Goal: Information Seeking & Learning: Find specific fact

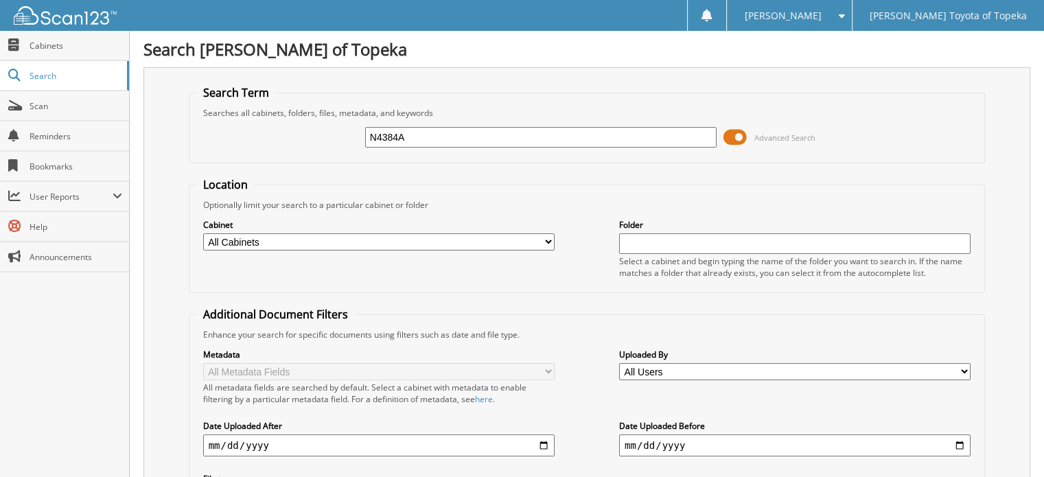
type input "N4384A"
click at [429, 131] on input "N4384A" at bounding box center [540, 137] width 351 height 21
type input "N4384"
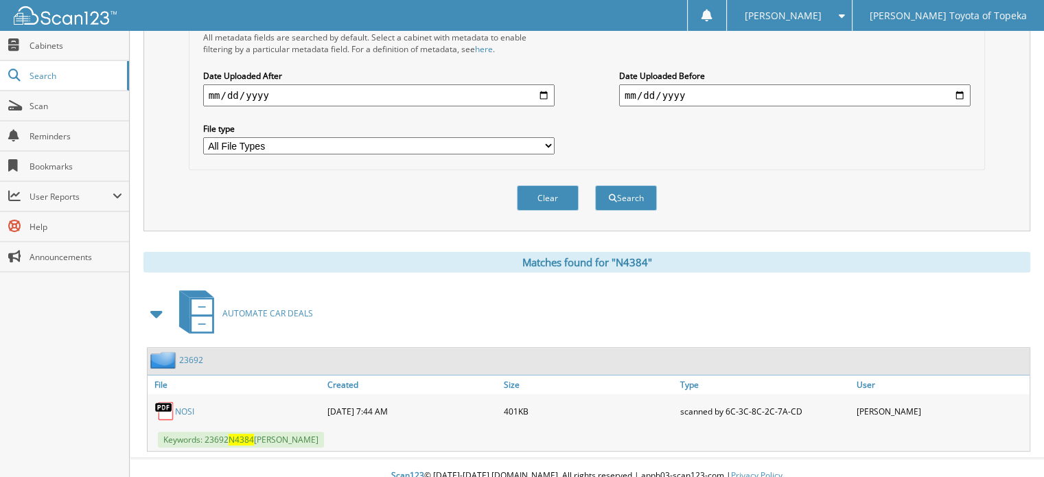
scroll to position [351, 0]
click at [189, 354] on link "23692" at bounding box center [191, 360] width 24 height 12
